Goal: Find specific page/section: Find specific page/section

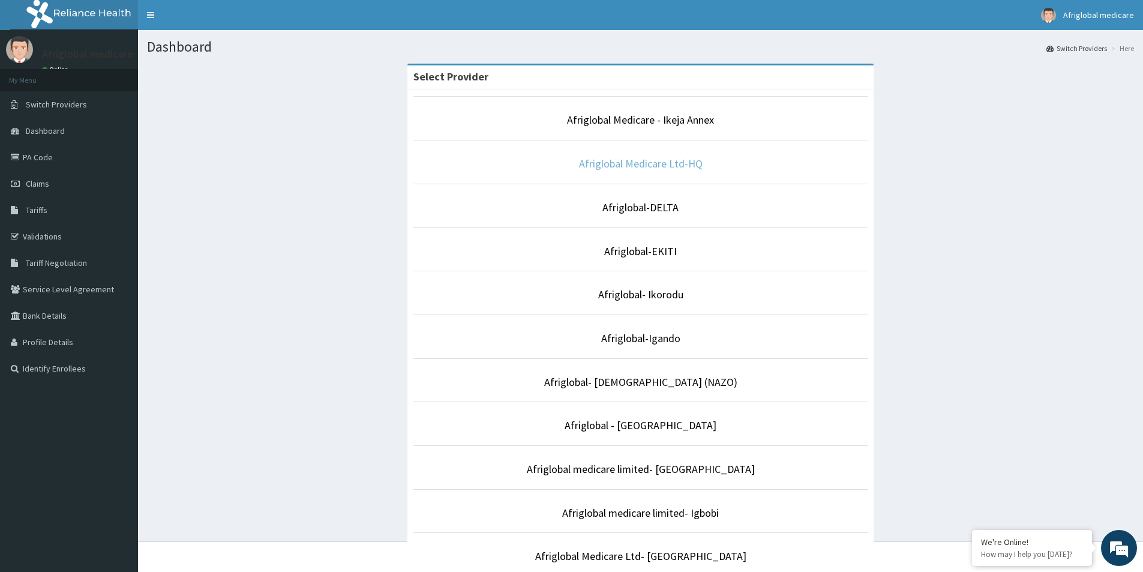
click at [638, 164] on link "Afriglobal Medicare Ltd-HQ" at bounding box center [641, 164] width 124 height 14
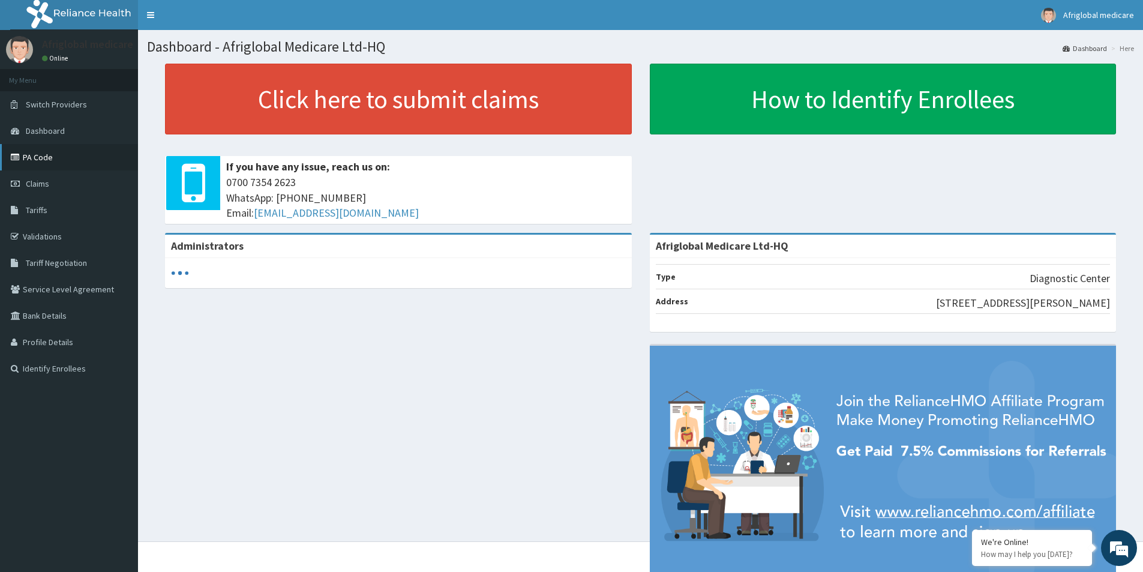
click at [34, 155] on link "PA Code" at bounding box center [69, 157] width 138 height 26
